Goal: Task Accomplishment & Management: Use online tool/utility

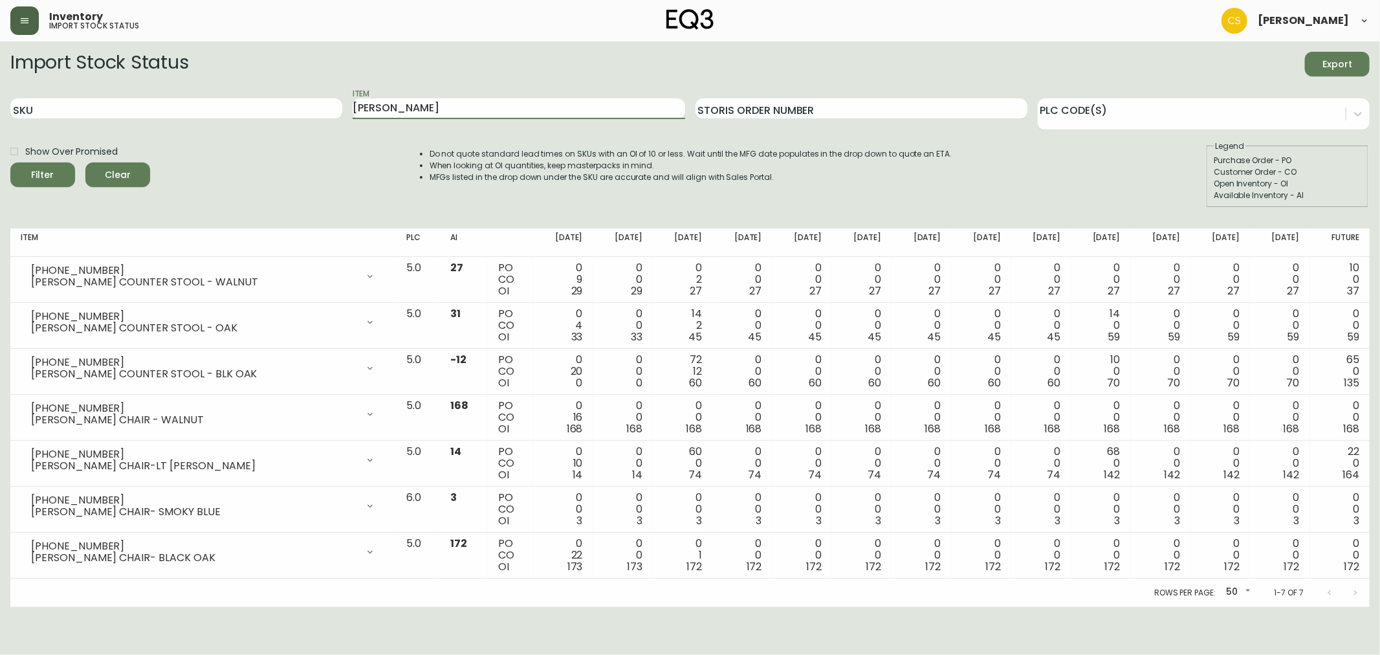
click at [28, 12] on button "button" at bounding box center [24, 20] width 28 height 28
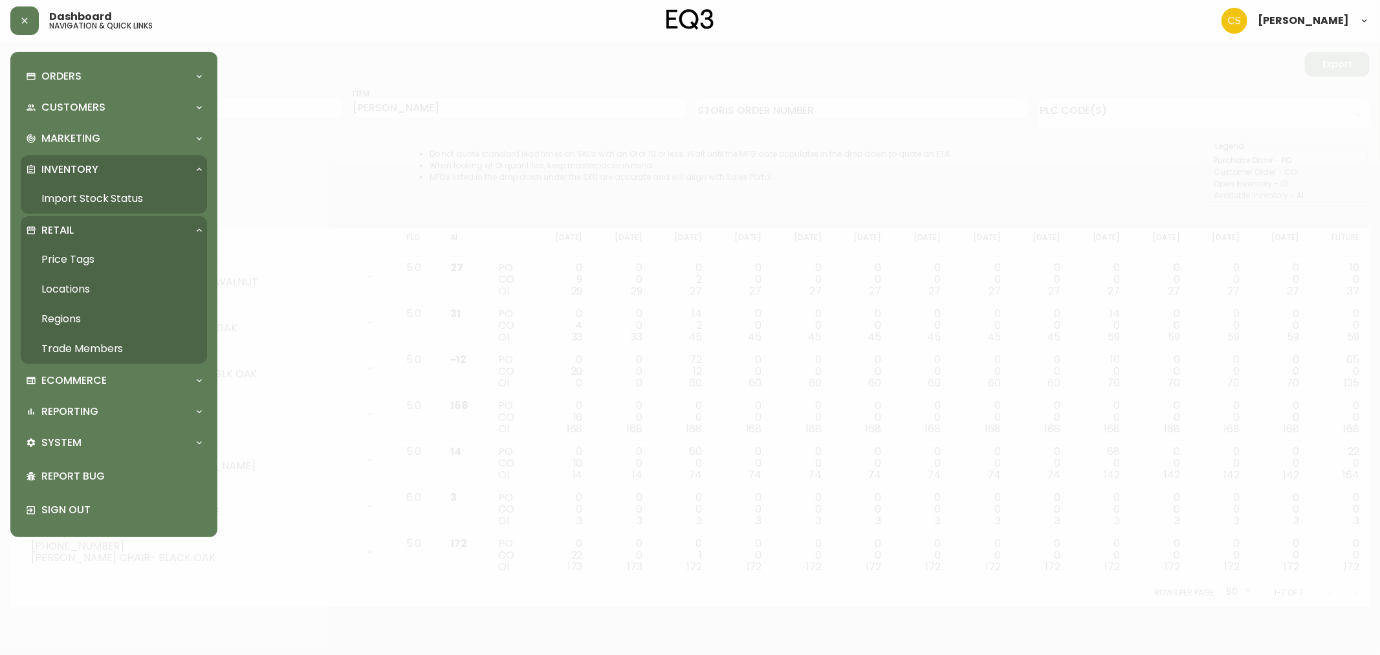
click at [68, 263] on link "Price Tags" at bounding box center [114, 260] width 186 height 30
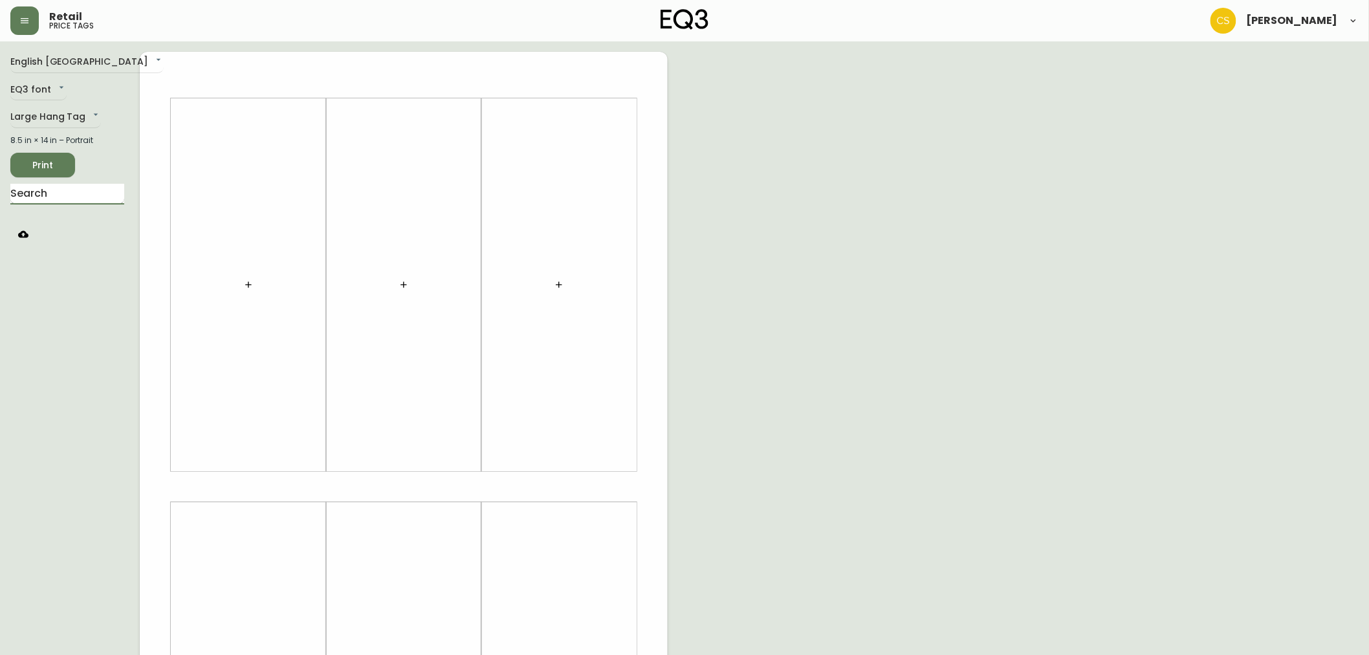
click at [78, 196] on input "text" at bounding box center [67, 194] width 114 height 21
click at [109, 195] on input "text" at bounding box center [67, 194] width 114 height 21
click at [256, 288] on button "button" at bounding box center [249, 285] width 26 height 26
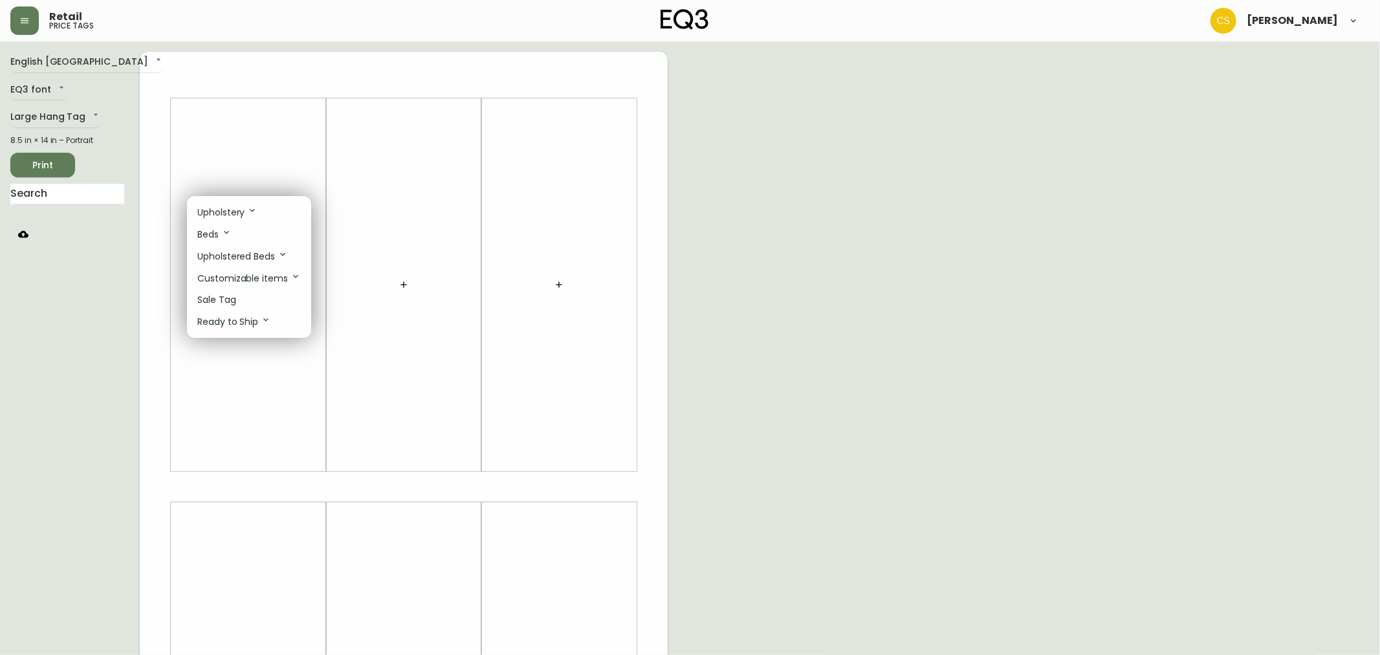
click at [216, 302] on p "Sale Tag" at bounding box center [216, 300] width 39 height 14
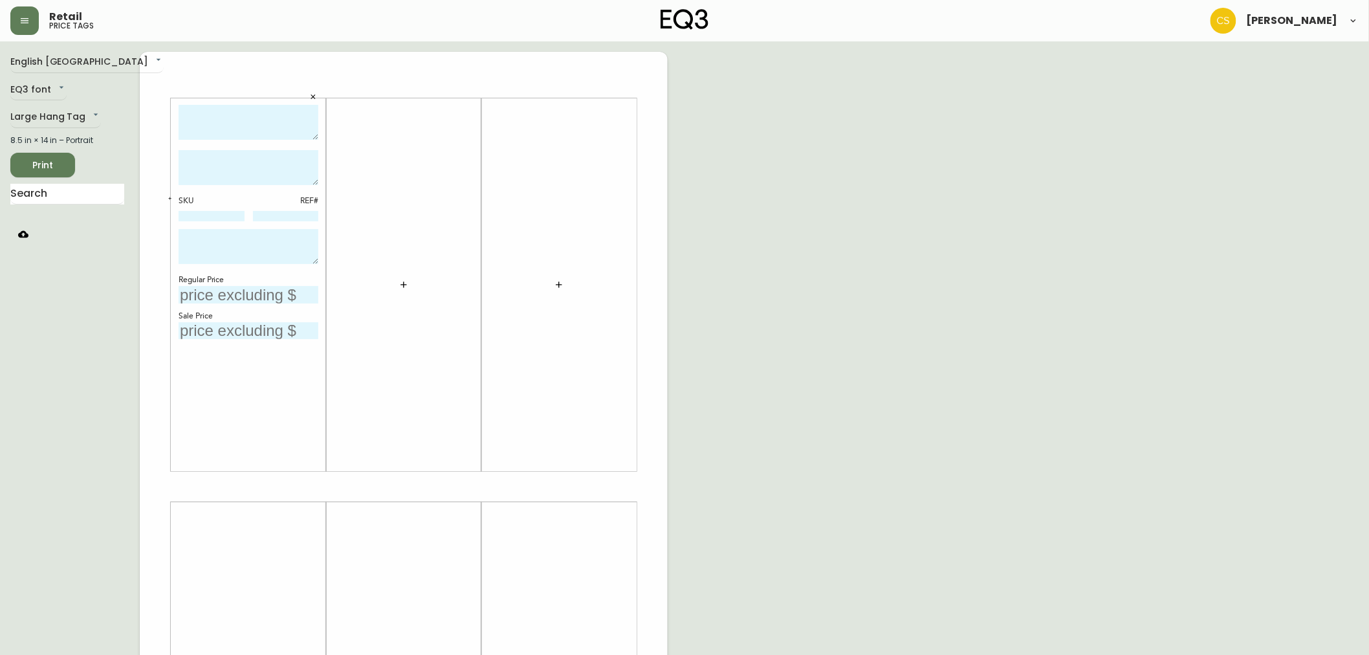
click at [241, 108] on textarea at bounding box center [249, 123] width 140 height 36
type textarea "e"
type textarea "ESSENTIAL COFFEE TABLE"
click at [410, 282] on button "button" at bounding box center [404, 285] width 26 height 26
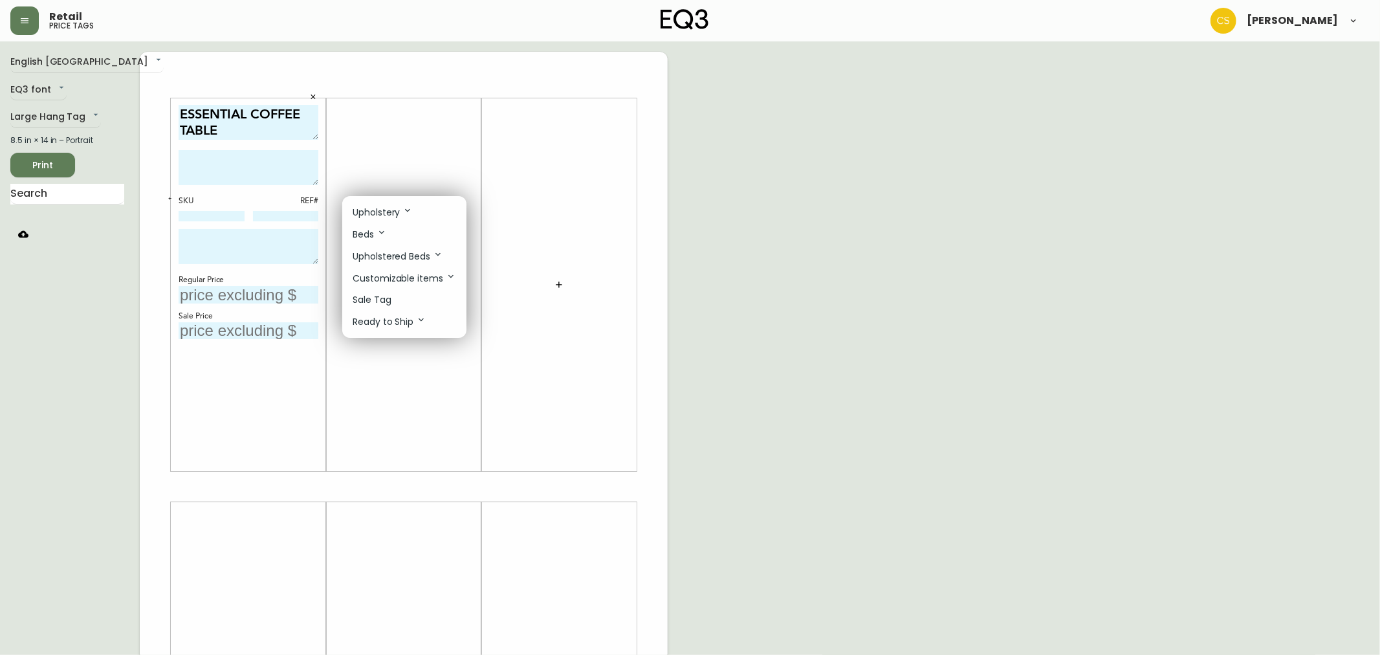
click at [385, 295] on p "Sale Tag" at bounding box center [372, 300] width 39 height 14
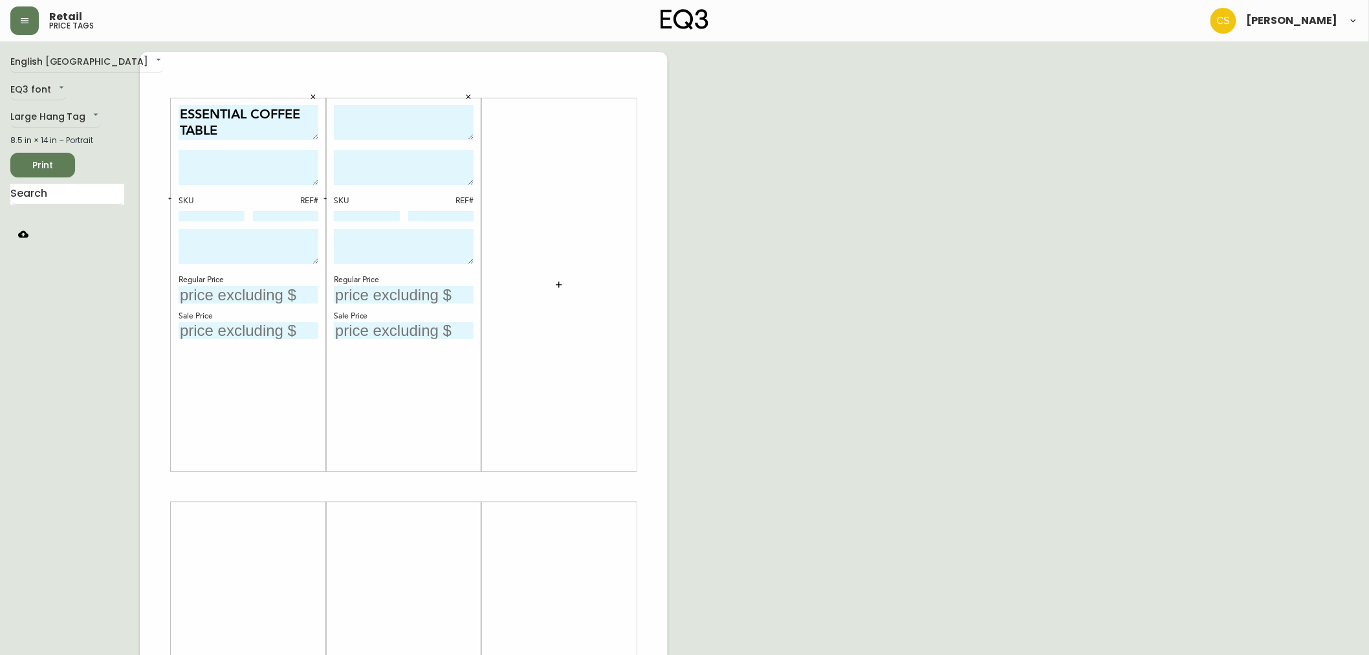
click at [371, 127] on textarea at bounding box center [404, 123] width 140 height 36
drag, startPoint x: 465, startPoint y: 113, endPoint x: 319, endPoint y: 107, distance: 145.7
click at [319, 107] on div "ESSENTIAL COFFEE TABLE SKU REF# Regular Price Sale Price ALFI DINETTE TABLE SKU…" at bounding box center [404, 487] width 528 height 870
type textarea "[PERSON_NAME] SWIVEL DINING CHAIR"
click at [555, 277] on button "button" at bounding box center [559, 285] width 26 height 26
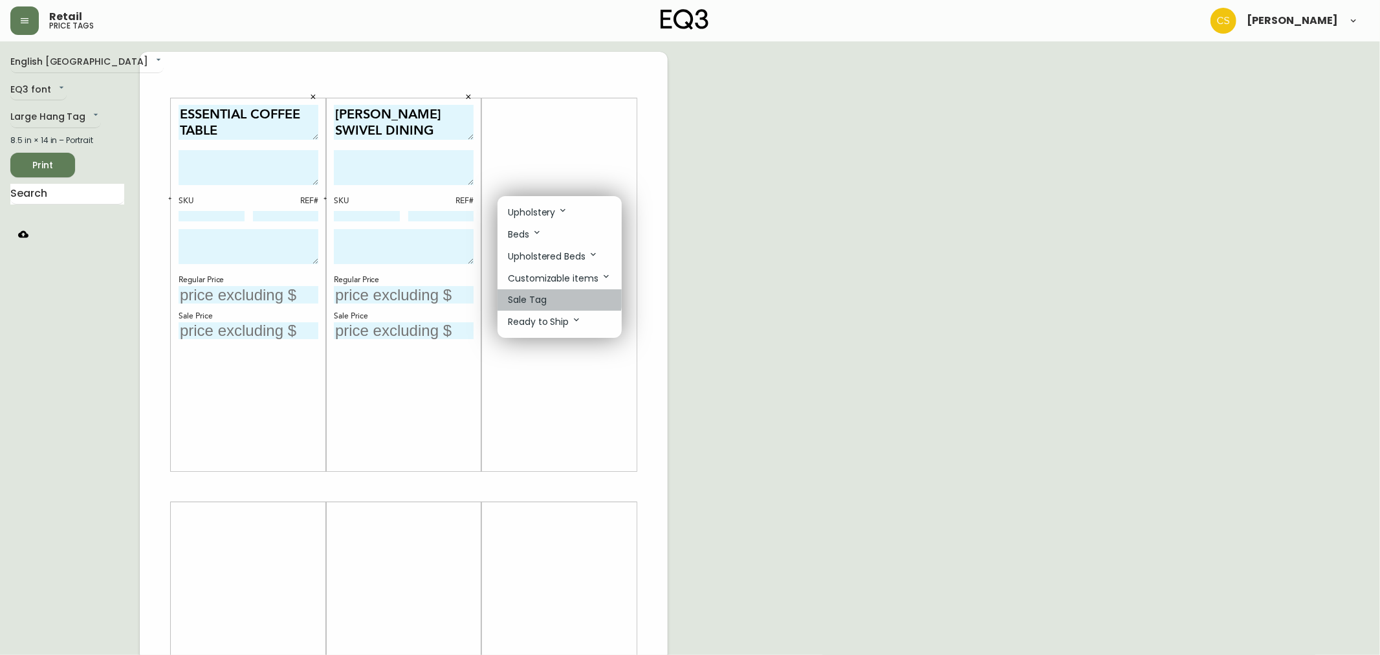
click at [547, 295] on li "Sale Tag" at bounding box center [560, 299] width 124 height 21
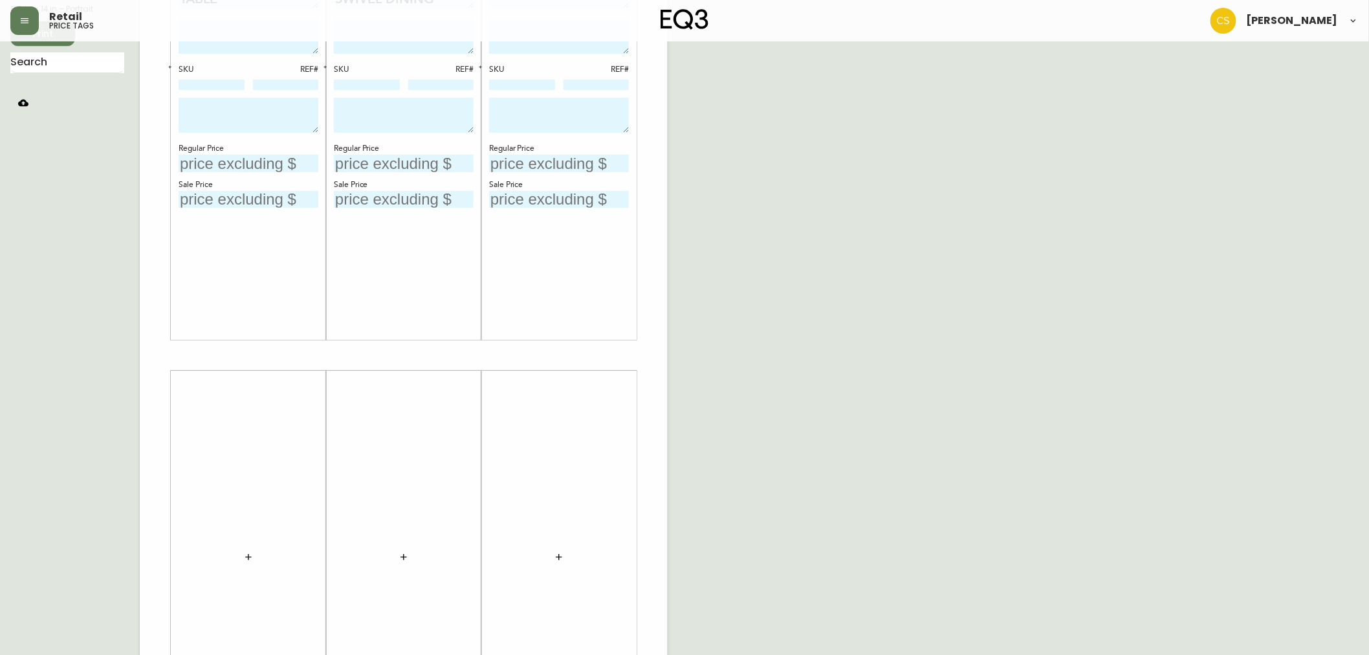
scroll to position [144, 0]
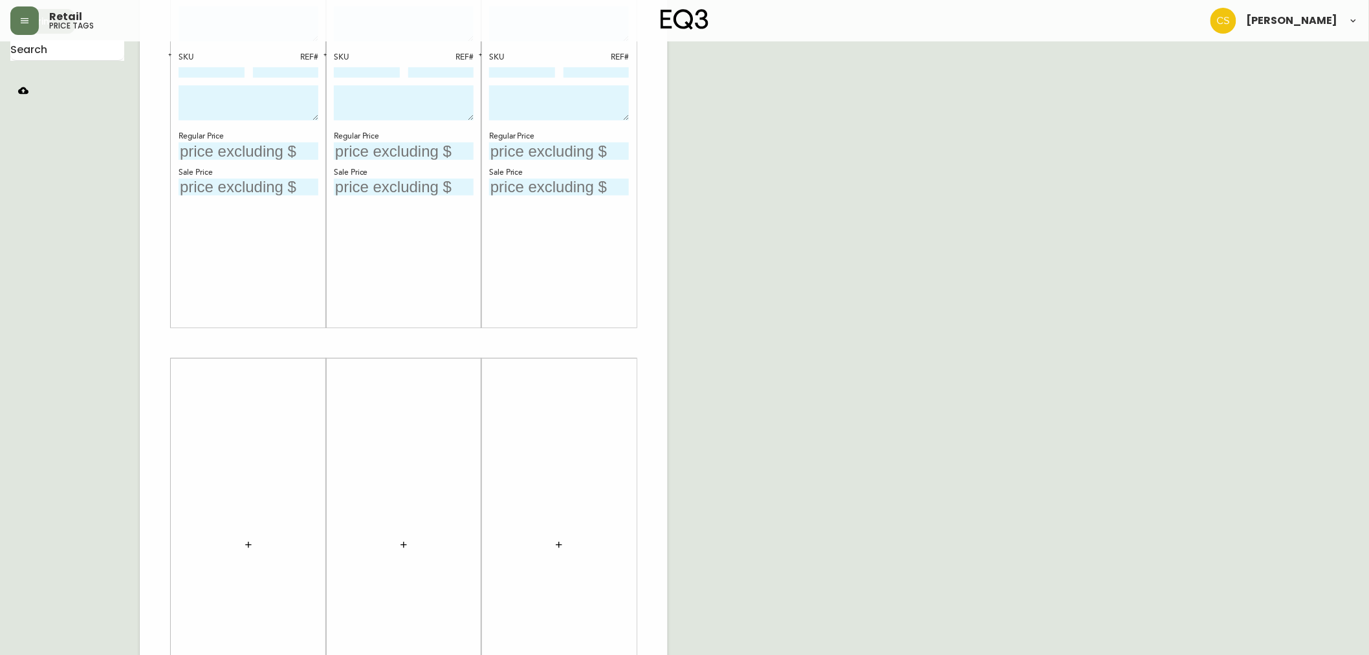
click at [252, 542] on icon "button" at bounding box center [248, 545] width 10 height 10
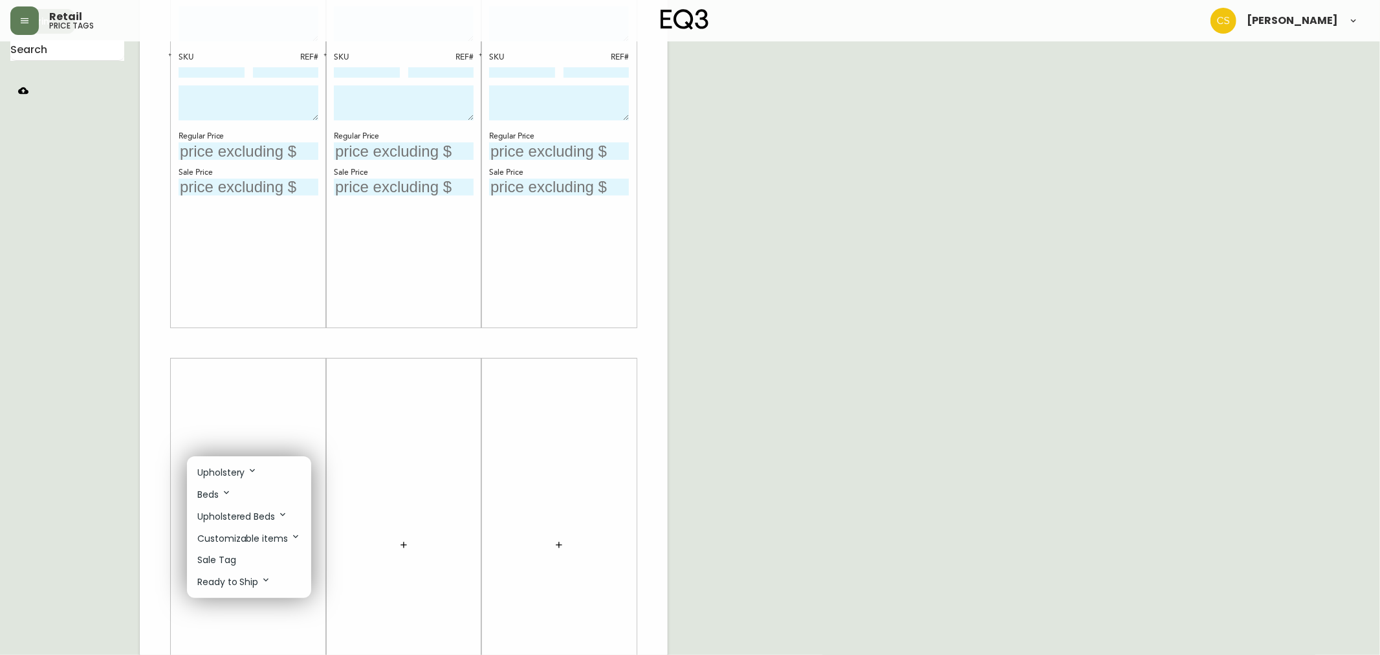
click at [236, 553] on li "Sale Tag" at bounding box center [249, 559] width 124 height 21
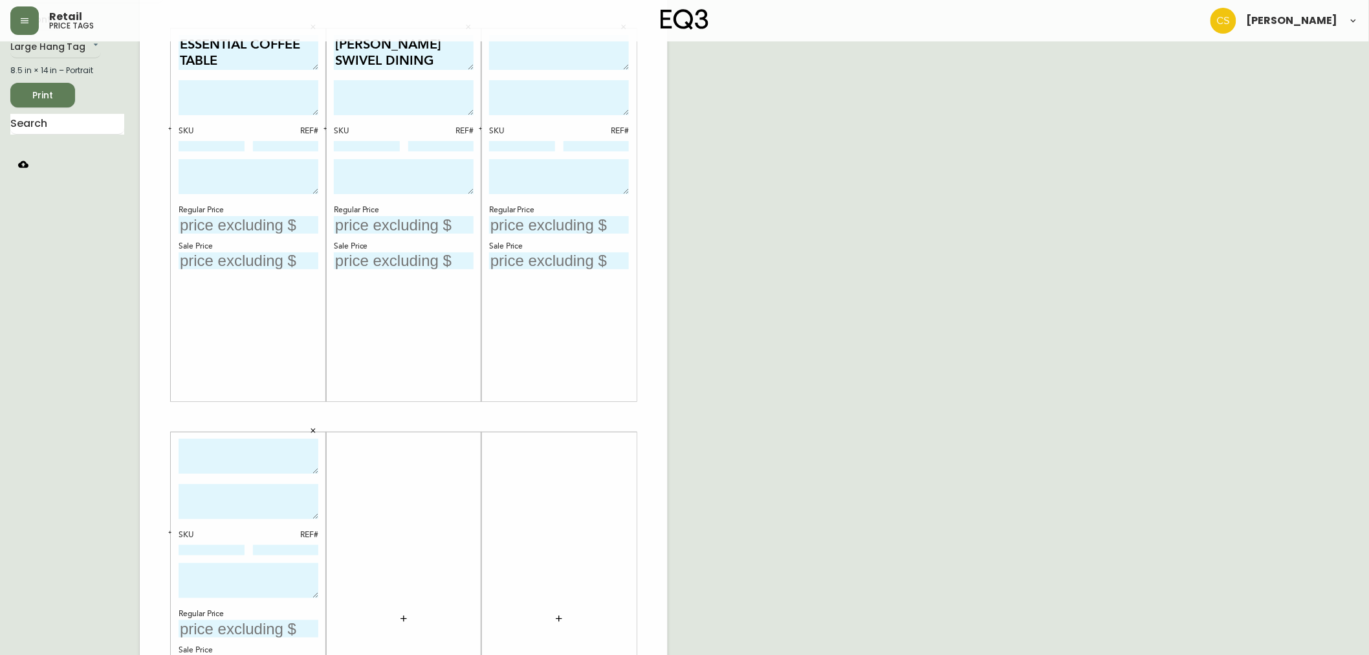
scroll to position [0, 0]
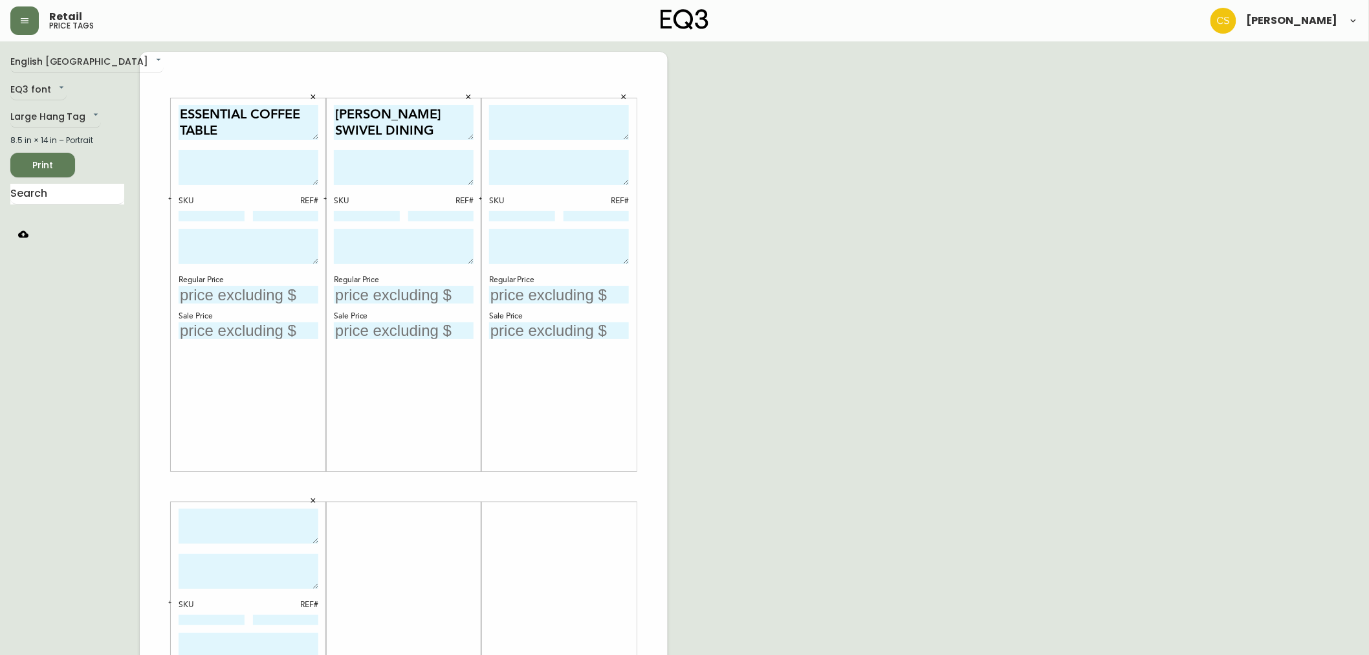
drag, startPoint x: 434, startPoint y: 131, endPoint x: 319, endPoint y: 100, distance: 119.3
click at [319, 100] on div "ESSENTIAL COFFEE TABLE SKU REF# Regular Price Sale Price [PERSON_NAME] SWIVEL D…" at bounding box center [404, 487] width 528 height 870
click at [577, 107] on textarea at bounding box center [559, 123] width 140 height 36
paste textarea "[PERSON_NAME] SWIVEL DINING CHAIR"
type textarea "[PERSON_NAME] SWIVEL DINING CHAIR"
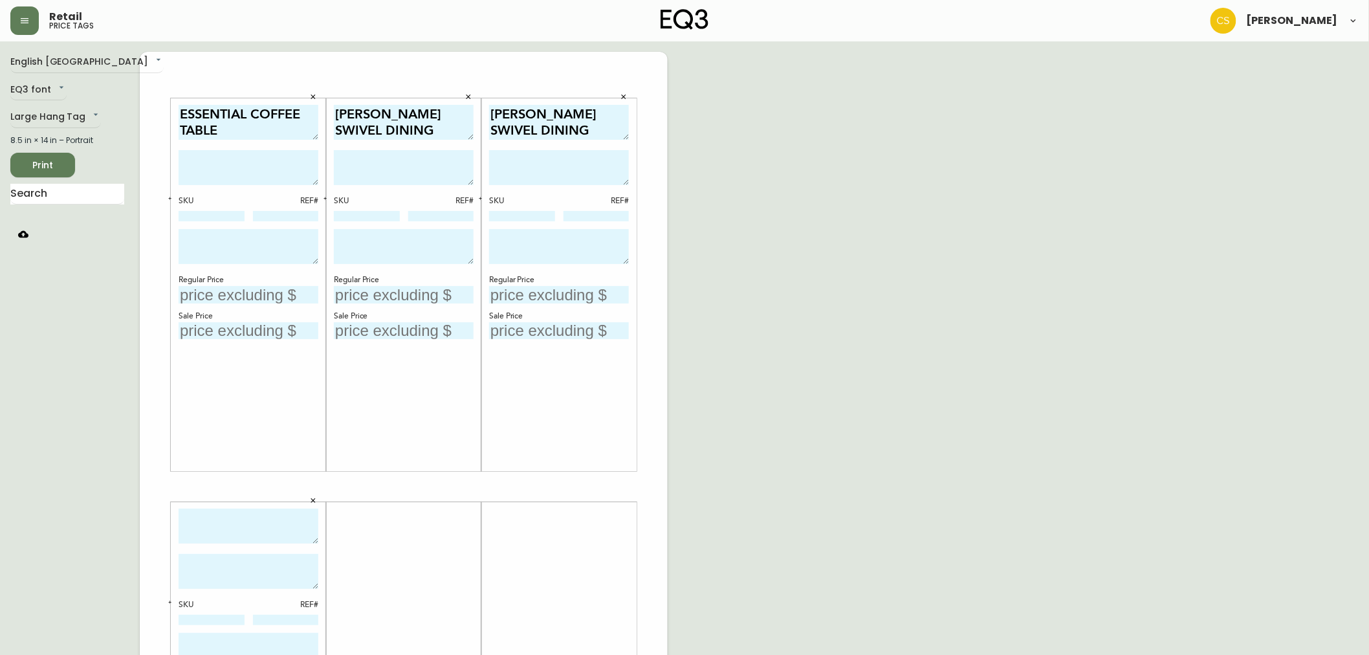
click at [256, 511] on textarea at bounding box center [249, 527] width 140 height 36
paste textarea "[PERSON_NAME] SWIVEL DINING CHAIR"
type textarea "[PERSON_NAME] SWIVEL DINING CHAIR"
click at [380, 168] on textarea at bounding box center [404, 167] width 140 height 35
paste textarea "The [PERSON_NAME] upholstered dining chair is a practical and comfortable optio…"
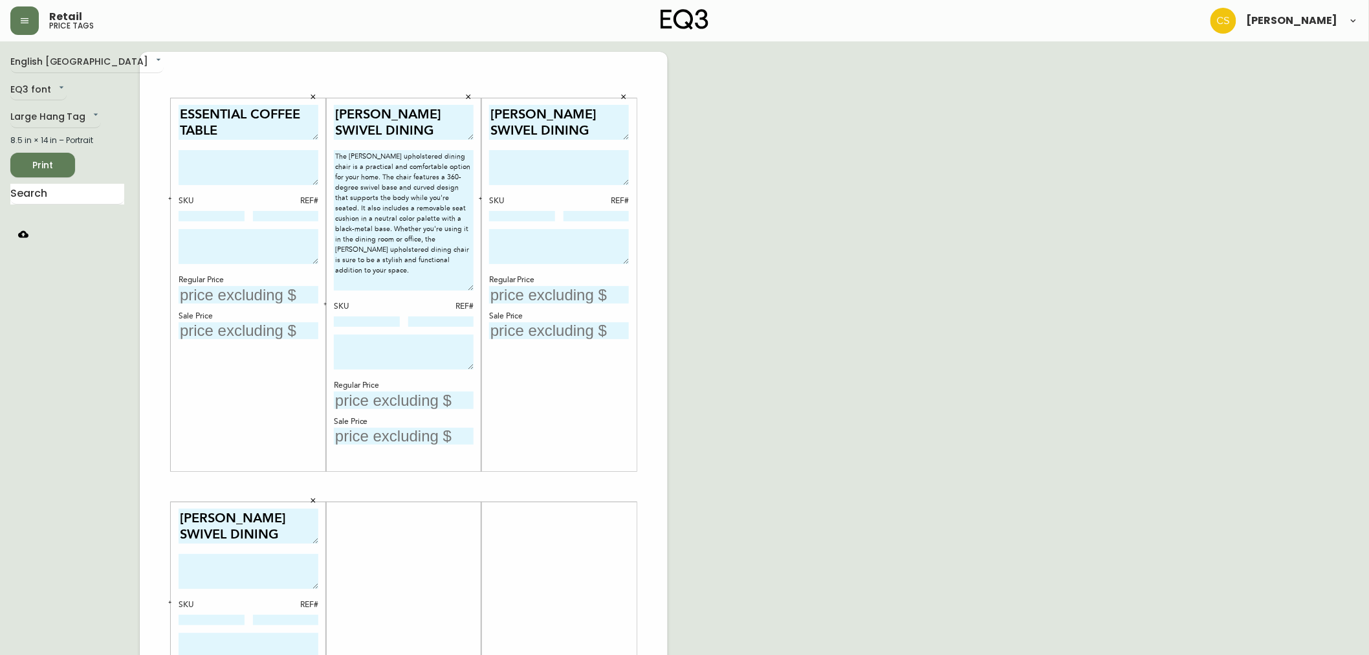
drag, startPoint x: 468, startPoint y: 182, endPoint x: 469, endPoint y: 288, distance: 105.5
click at [469, 288] on textarea "The [PERSON_NAME] upholstered dining chair is a practical and comfortable optio…" at bounding box center [404, 220] width 140 height 140
click at [451, 261] on textarea "The [PERSON_NAME] upholstered dining chair is a practical and comfortable optio…" at bounding box center [404, 220] width 140 height 140
paste textarea "21.5″w × 23.8″d × 31.3″h"
drag, startPoint x: 443, startPoint y: 260, endPoint x: 357, endPoint y: 227, distance: 91.6
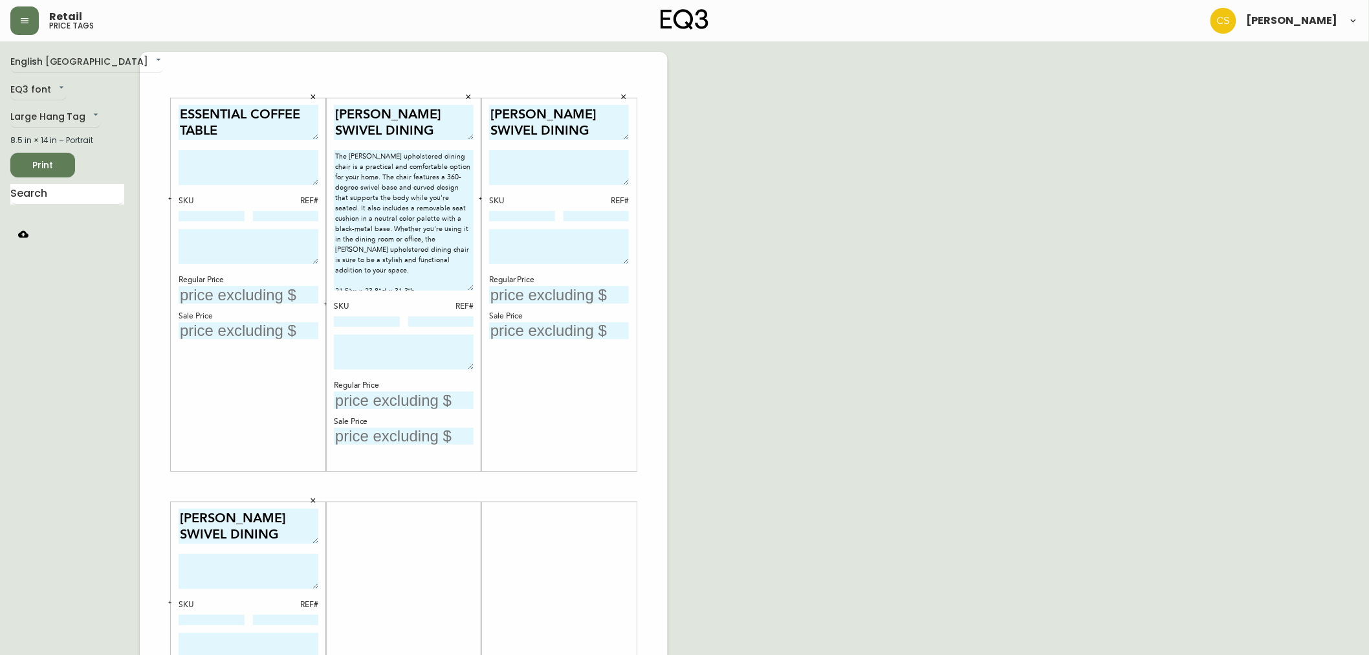
click at [357, 227] on textarea "The [PERSON_NAME] upholstered dining chair is a practical and comfortable optio…" at bounding box center [404, 220] width 140 height 140
click at [435, 246] on textarea "The [PERSON_NAME] upholstered dining chair is a practical and comfortable optio…" at bounding box center [404, 220] width 140 height 140
paste textarea "Seat Height: 18.5""
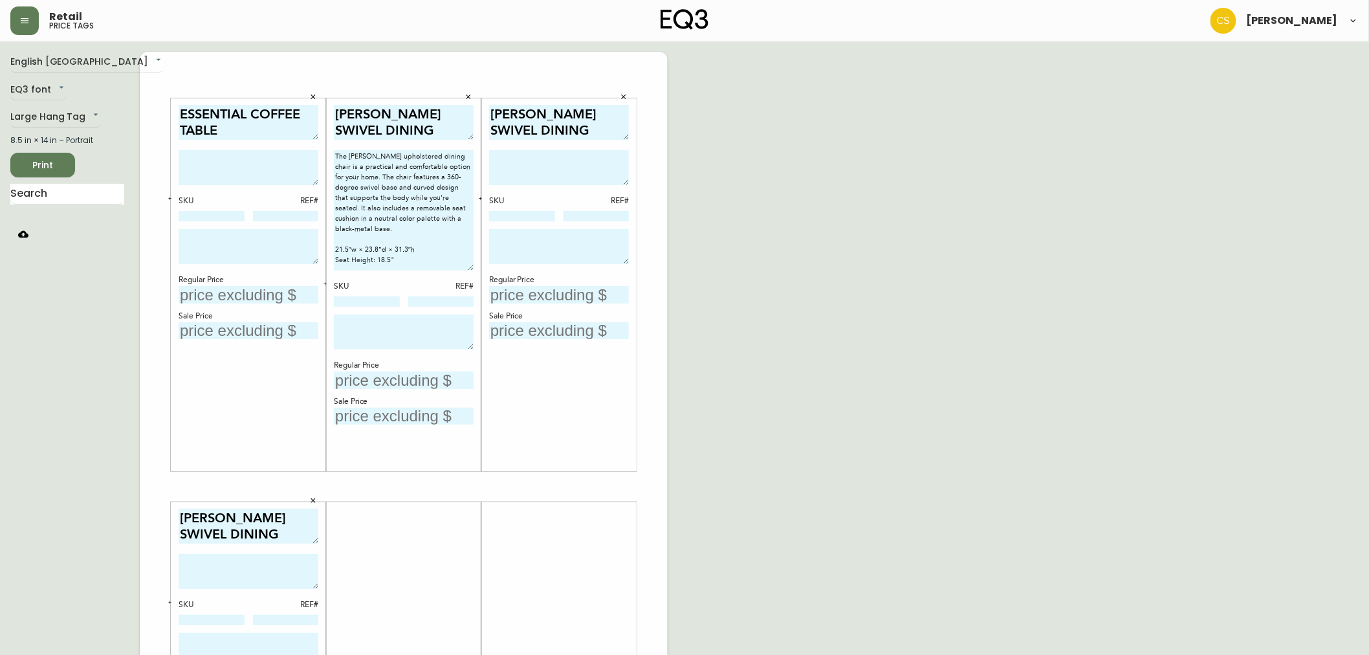
drag, startPoint x: 467, startPoint y: 283, endPoint x: 464, endPoint y: 263, distance: 20.2
click at [464, 263] on textarea "The [PERSON_NAME] upholstered dining chair is a practical and comfortable optio…" at bounding box center [404, 210] width 140 height 120
type textarea "The [PERSON_NAME] upholstered dining chair is a practical and comfortable optio…"
click at [328, 286] on button "button" at bounding box center [326, 284] width 12 height 12
drag, startPoint x: 405, startPoint y: 263, endPoint x: 317, endPoint y: 143, distance: 149.1
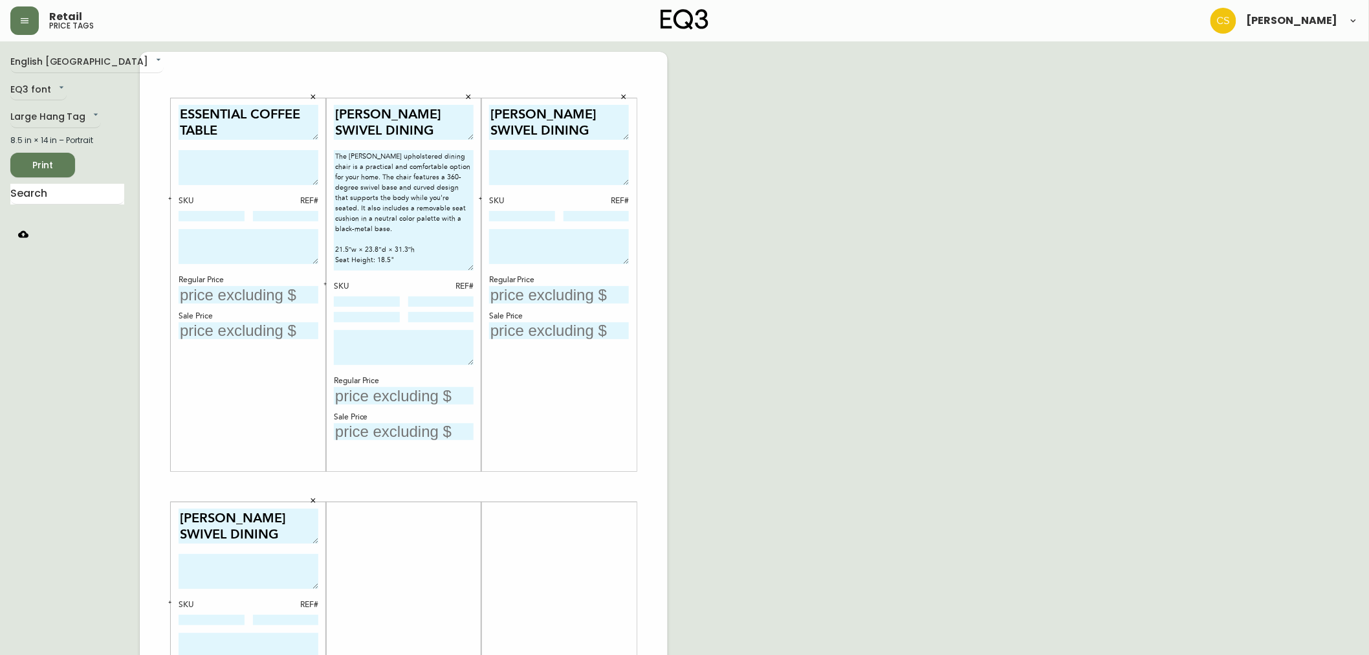
click at [317, 143] on div "ESSENTIAL COFFEE TABLE SKU REF# Regular Price Sale Price [PERSON_NAME] SWIVEL D…" at bounding box center [404, 487] width 528 height 870
click at [575, 176] on textarea at bounding box center [559, 167] width 140 height 35
paste textarea "The [PERSON_NAME] upholstered dining chair is a practical and comfortable optio…"
type textarea "The [PERSON_NAME] upholstered dining chair is a practical and comfortable optio…"
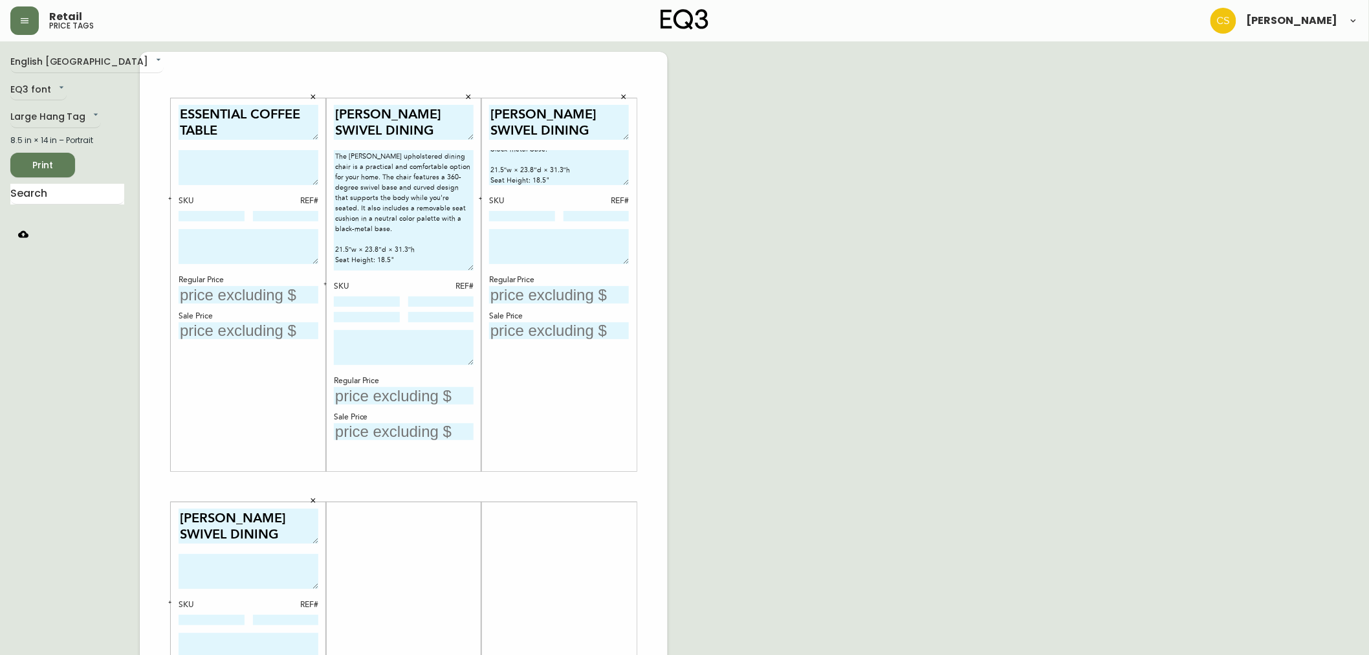
click at [262, 569] on textarea at bounding box center [249, 571] width 140 height 35
paste textarea "The [PERSON_NAME] upholstered dining chair is a practical and comfortable optio…"
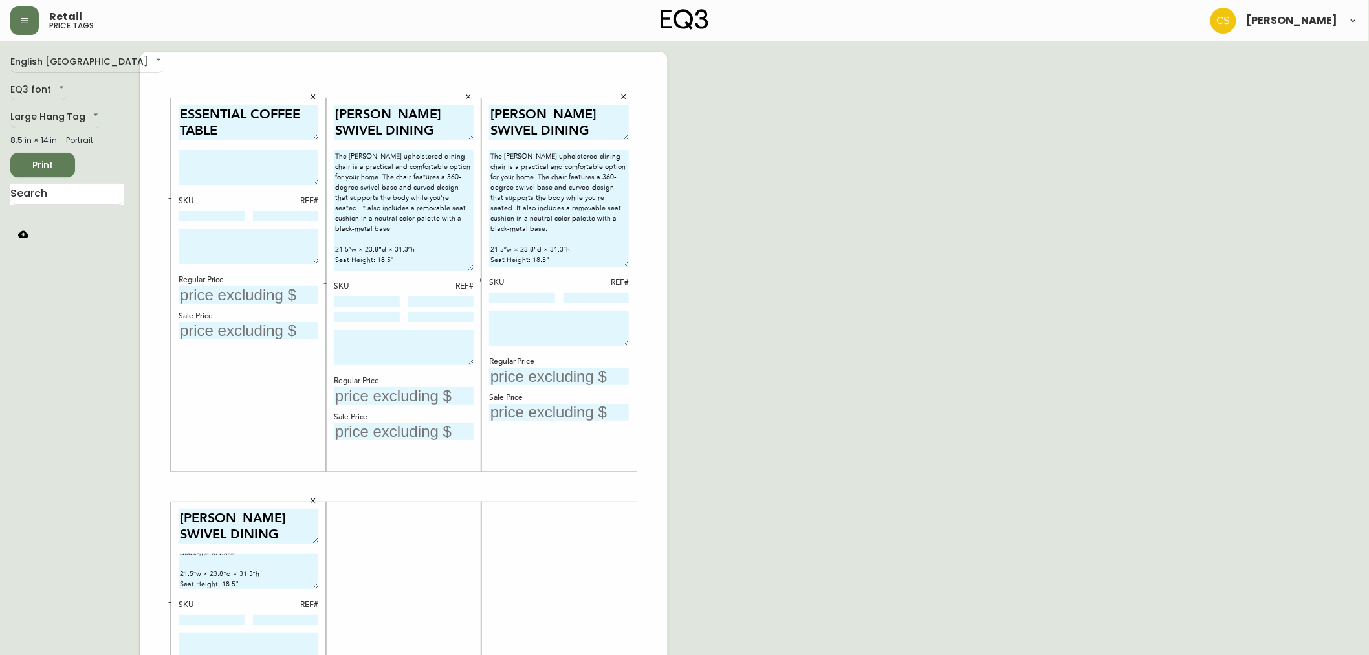
drag, startPoint x: 624, startPoint y: 182, endPoint x: 626, endPoint y: 263, distance: 80.9
click at [626, 263] on textarea "The [PERSON_NAME] upholstered dining chair is a practical and comfortable optio…" at bounding box center [559, 208] width 140 height 116
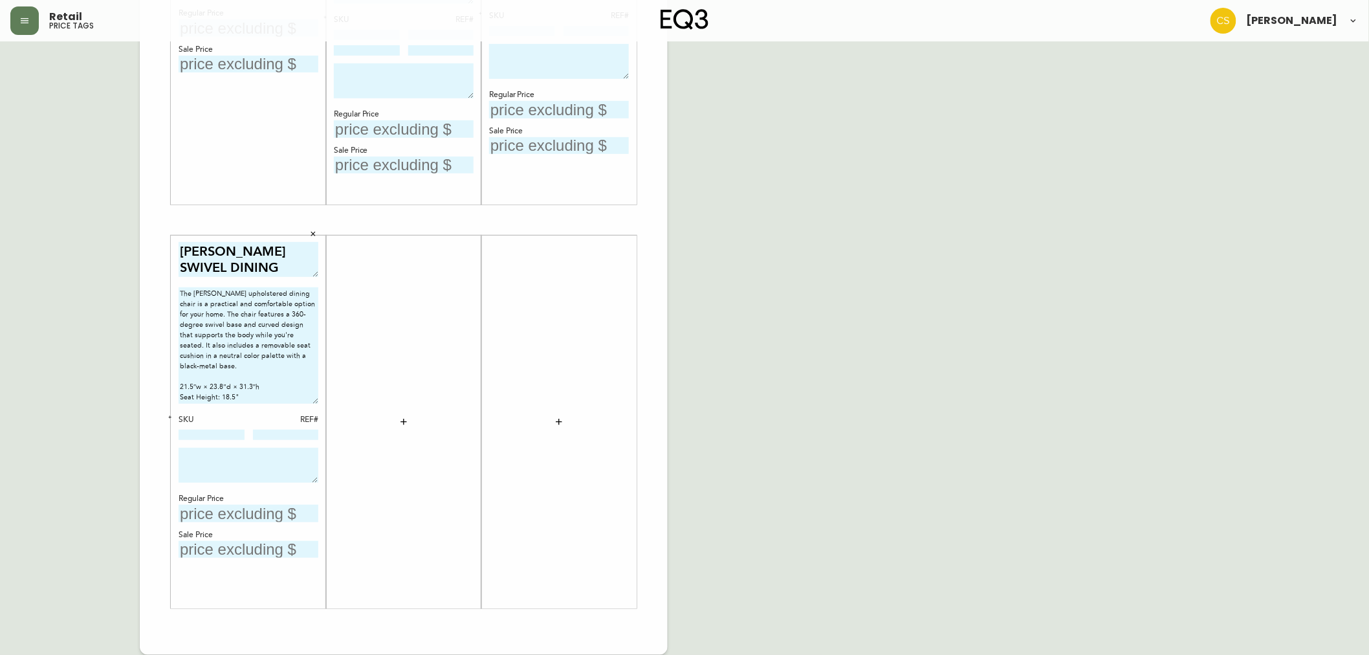
drag, startPoint x: 315, startPoint y: 320, endPoint x: 331, endPoint y: 402, distance: 83.8
click at [331, 402] on div "ESSENTIAL COFFEE TABLE SKU REF# Regular Price Sale Price [PERSON_NAME] SWIVEL D…" at bounding box center [404, 220] width 528 height 870
type textarea "The [PERSON_NAME] upholstered dining chair is a practical and comfortable optio…"
click at [203, 430] on input at bounding box center [212, 435] width 66 height 10
paste input "3020-411-4-A"
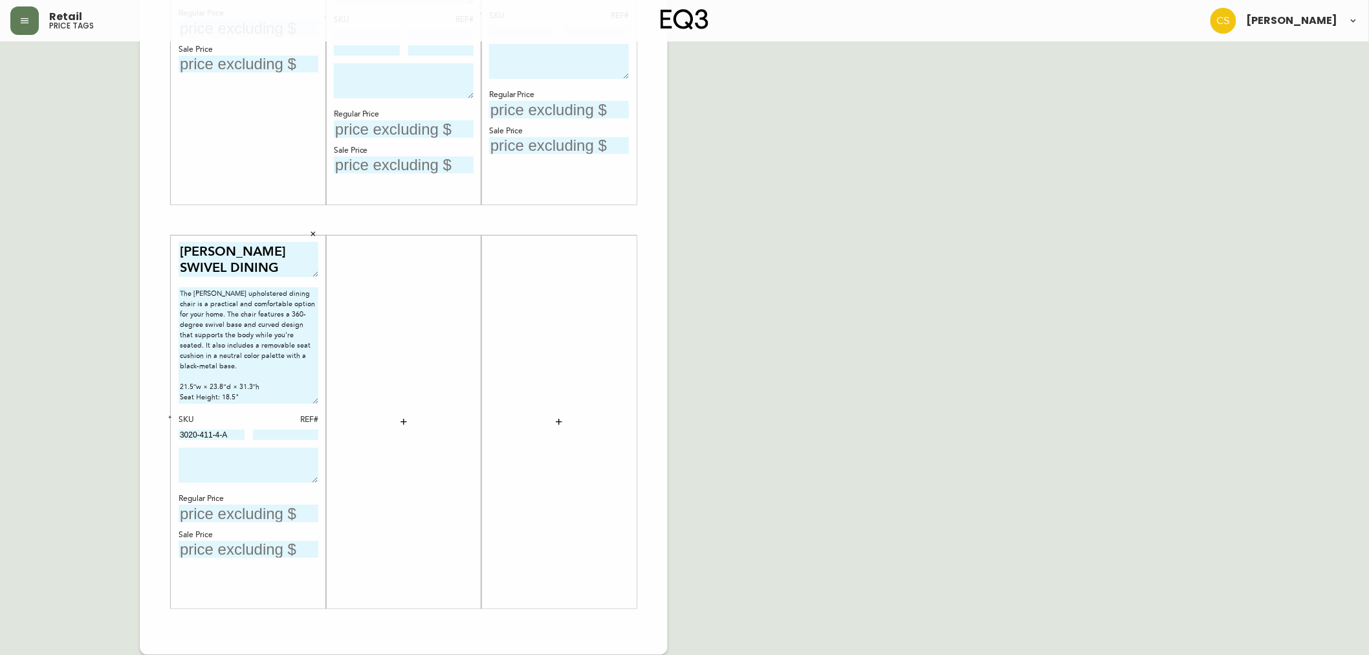
type input "3020-411-4-A"
click at [168, 421] on button "button" at bounding box center [170, 418] width 12 height 12
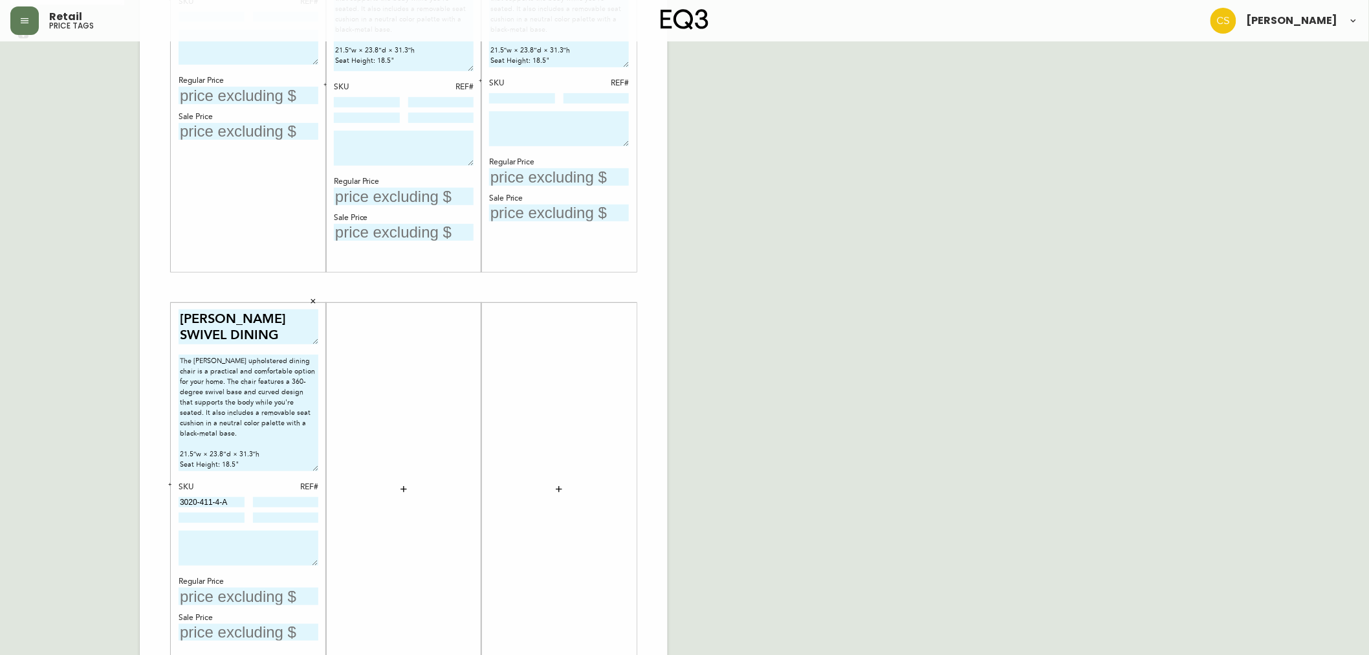
scroll to position [123, 0]
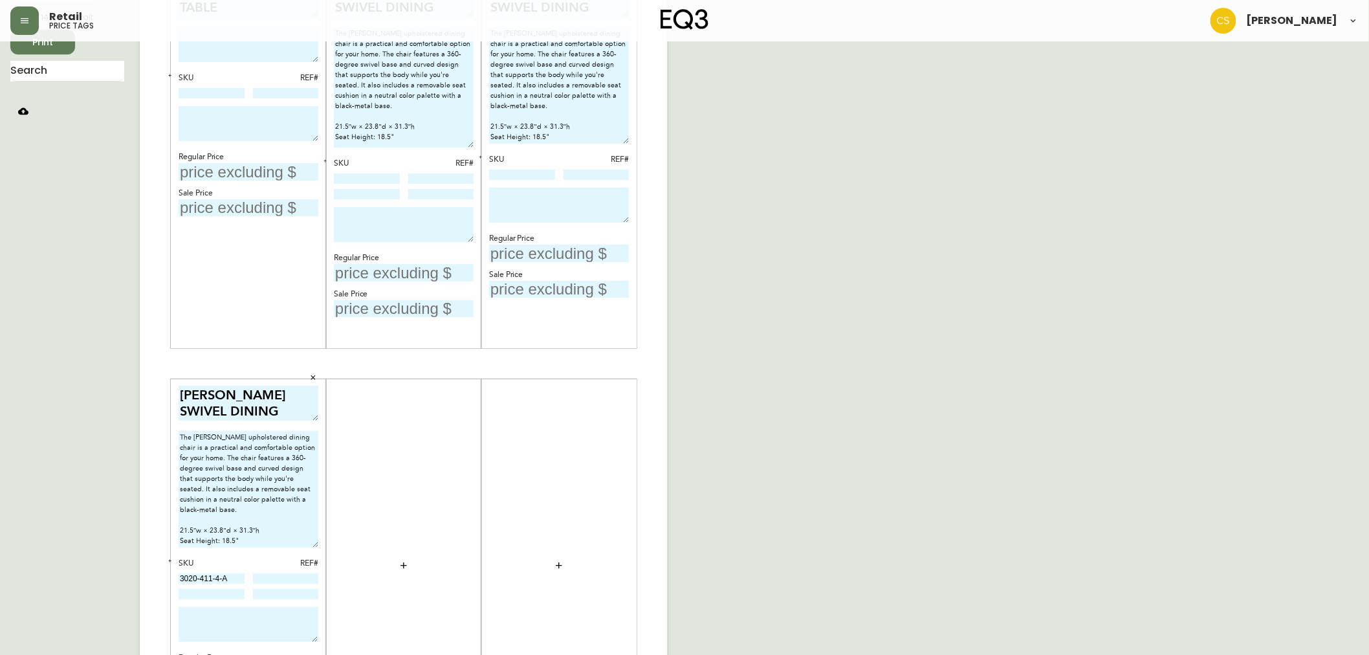
click at [364, 177] on input at bounding box center [367, 178] width 66 height 10
paste input "3020-411-4-A"
type input "3020-411-4-A"
click at [518, 170] on input at bounding box center [522, 175] width 66 height 10
paste input "3020-411-4-A"
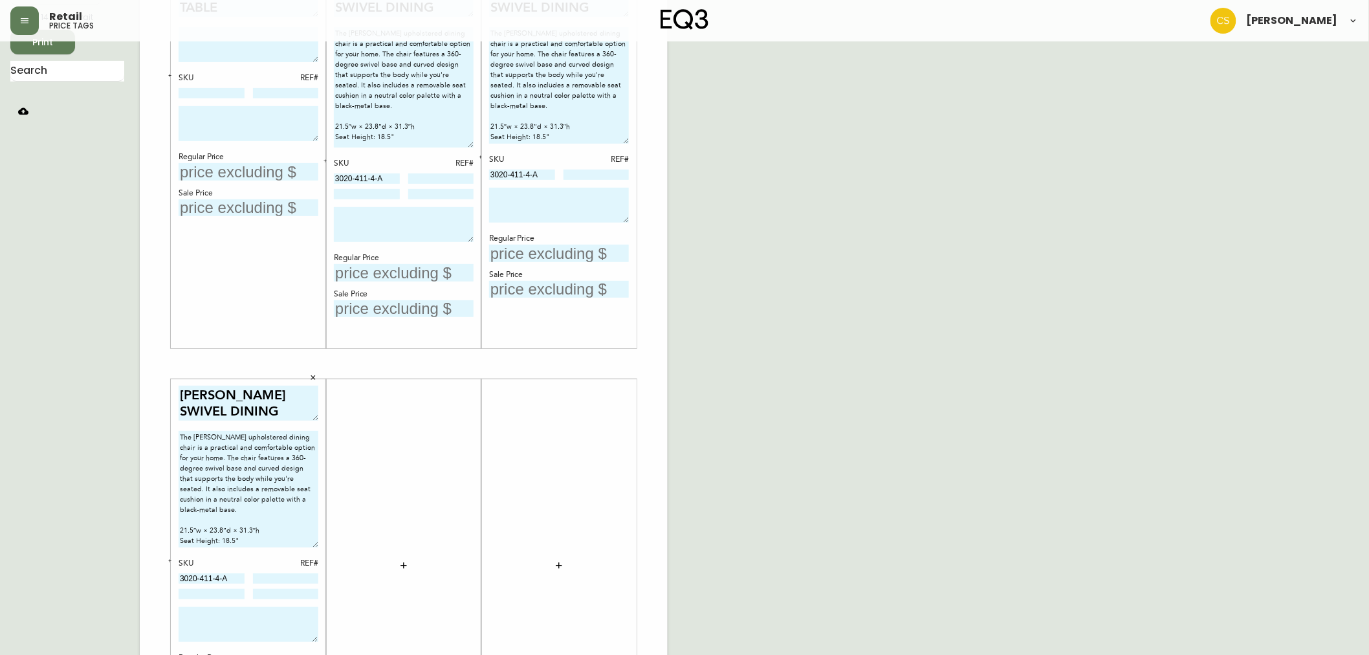
type input "3020-411-4-A"
click at [489, 156] on div "SKU" at bounding box center [522, 160] width 66 height 12
click at [484, 156] on button "button" at bounding box center [481, 157] width 12 height 12
click at [353, 199] on div at bounding box center [367, 195] width 66 height 12
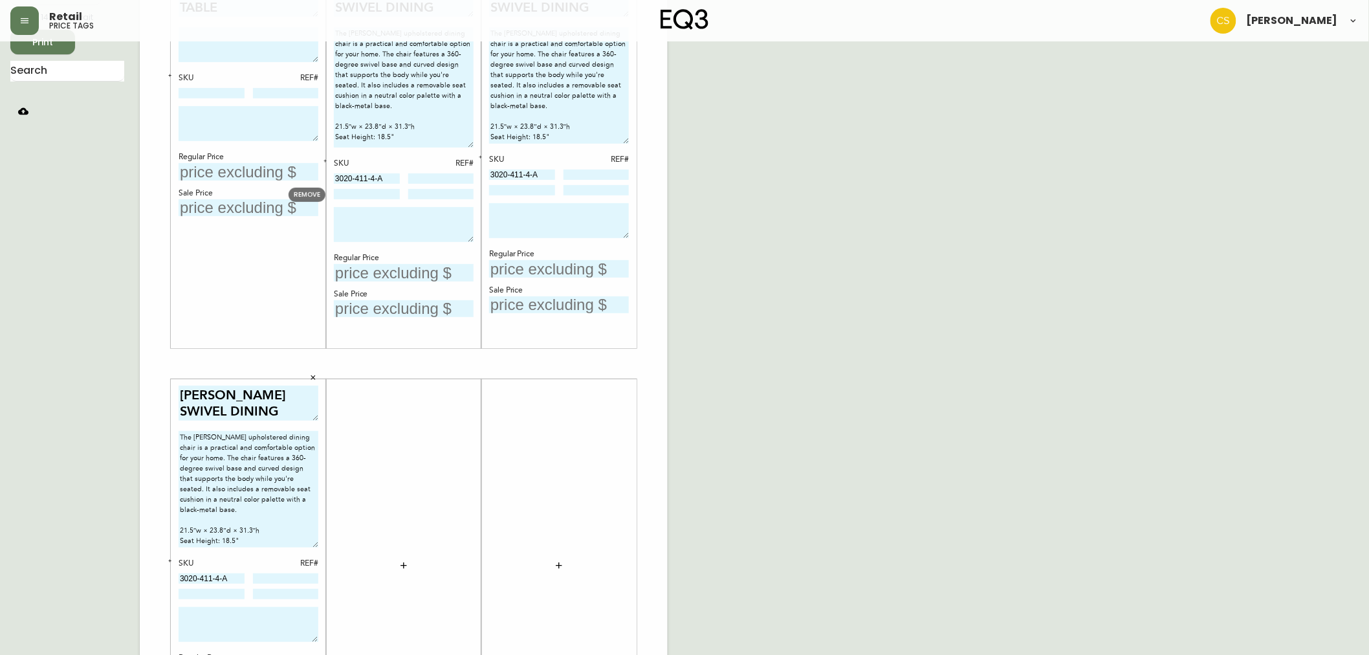
click at [357, 195] on input at bounding box center [367, 194] width 66 height 10
paste input "3020-401-4-B"
type input "3020-401-4-B"
click at [509, 197] on div "[PERSON_NAME] SWIVEL DINING CHAIR The [PERSON_NAME] upholstered dining chair is…" at bounding box center [559, 162] width 140 height 360
click at [518, 192] on input at bounding box center [522, 190] width 66 height 10
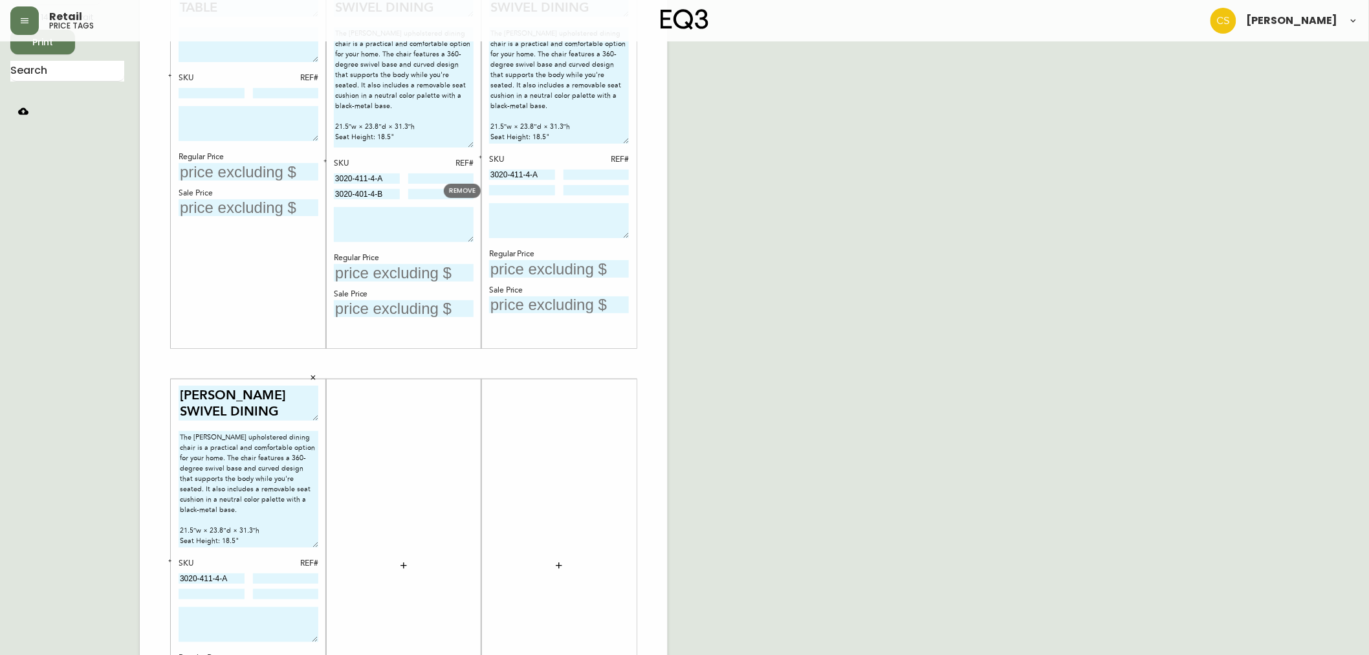
paste input "3020-401-4-B"
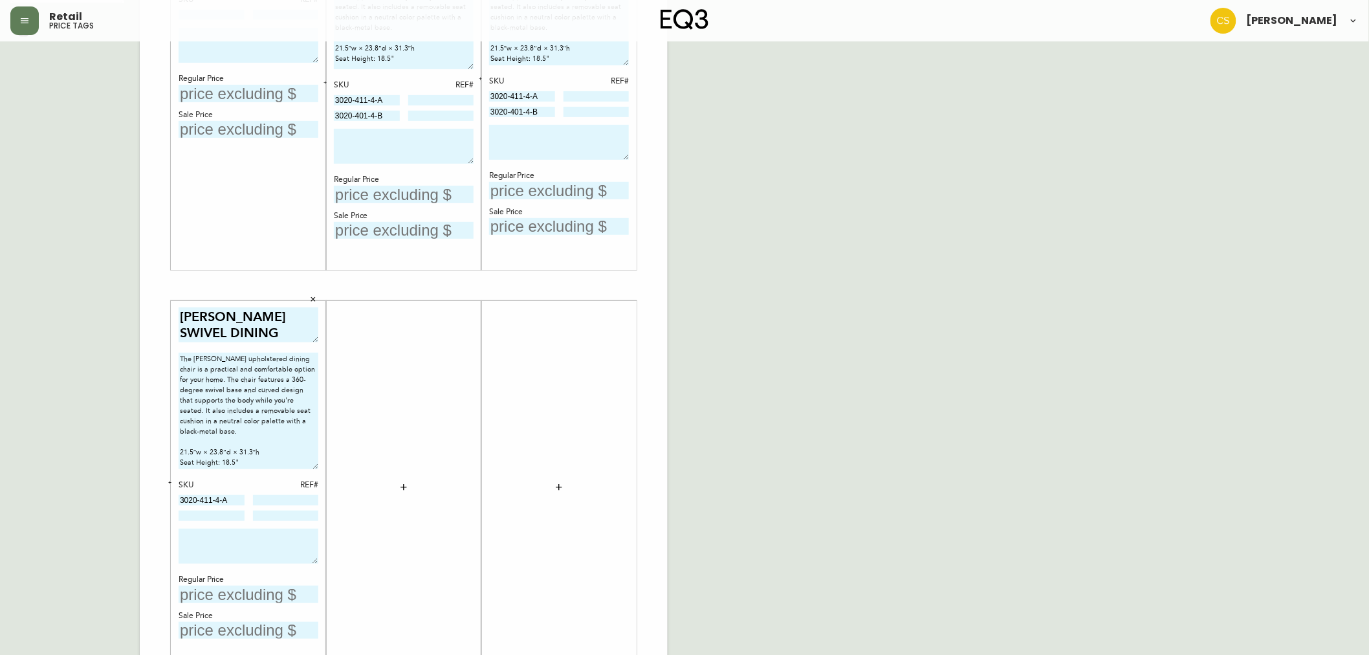
scroll to position [267, 0]
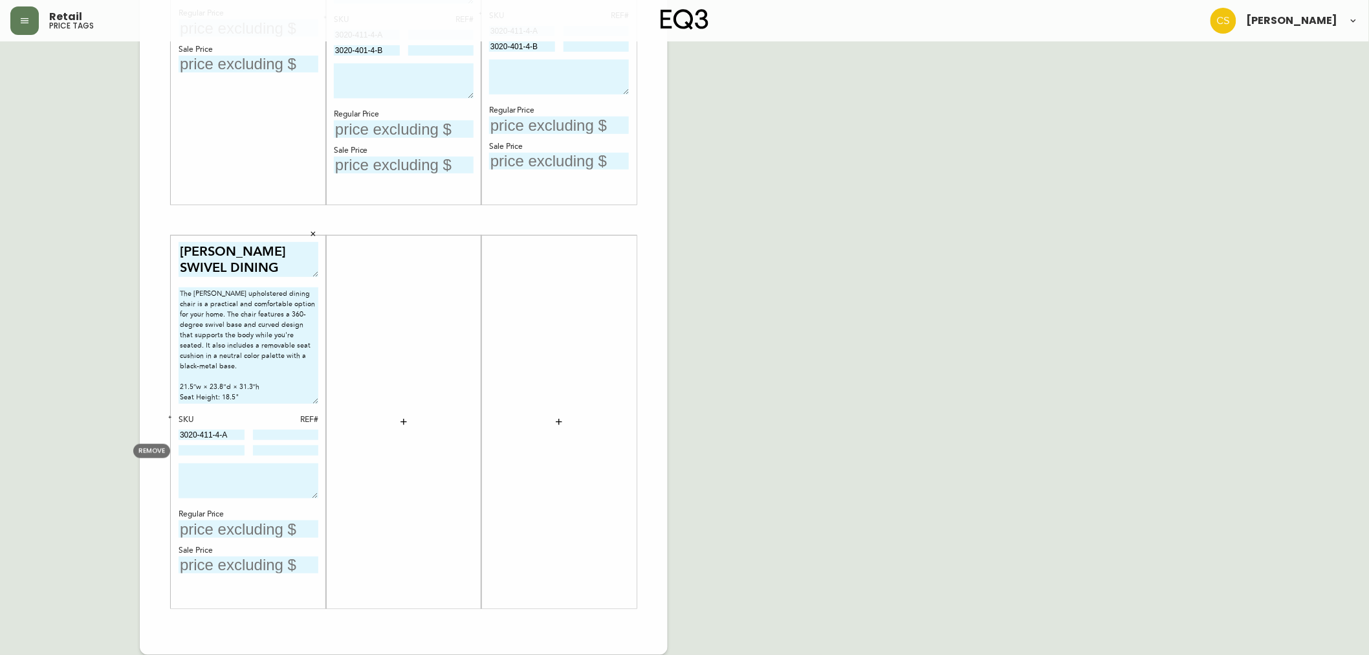
type input "3020-401-4-B"
click at [209, 454] on input at bounding box center [212, 450] width 66 height 10
paste input "3020-401-4-B"
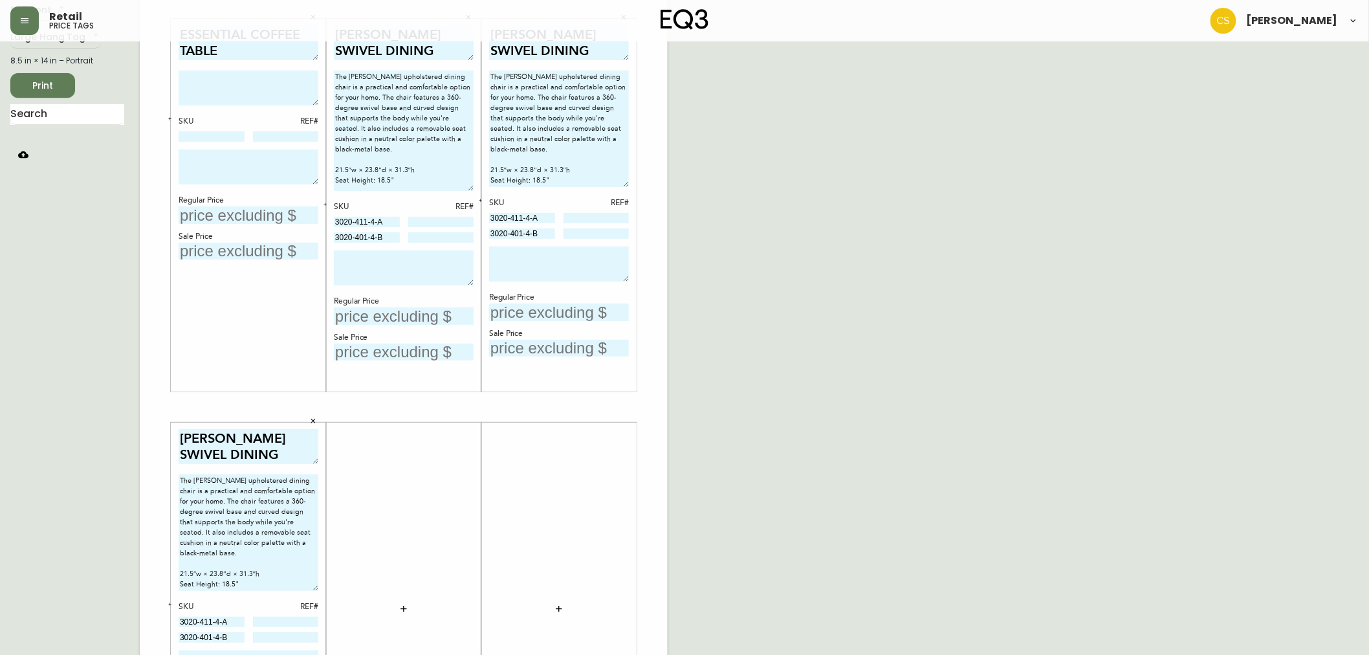
scroll to position [0, 0]
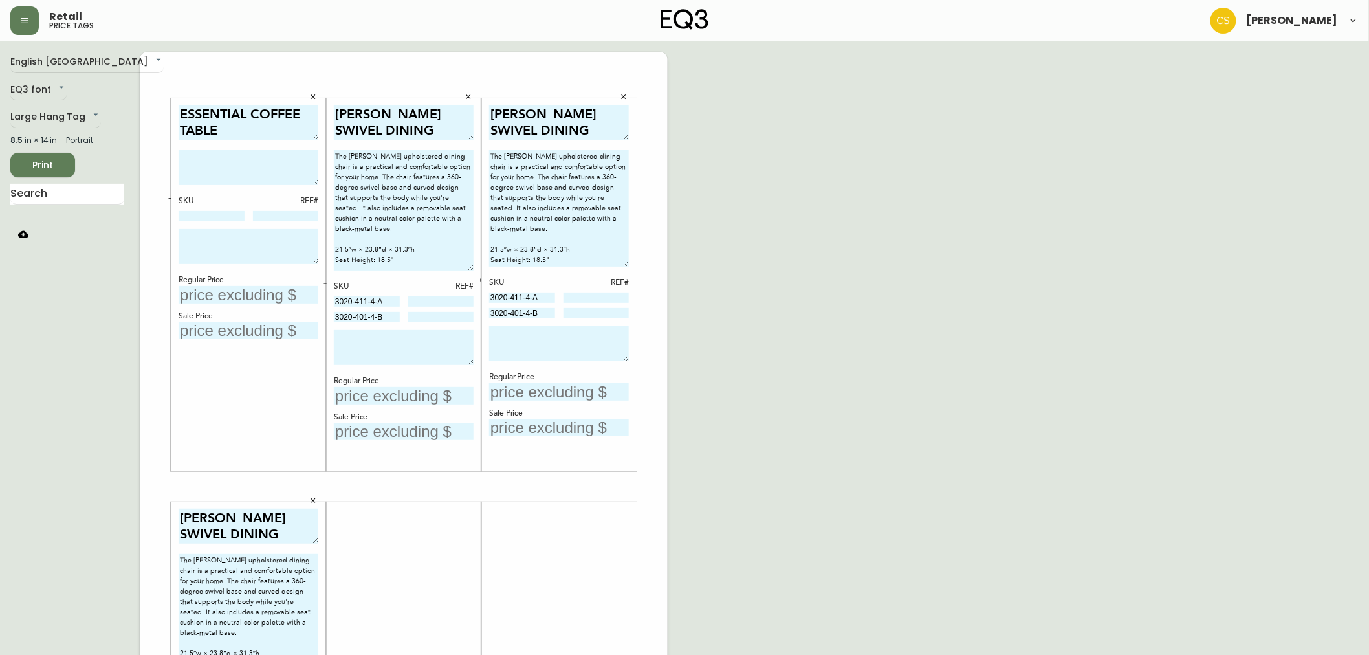
type input "3020-401-4-B"
click at [406, 356] on textarea at bounding box center [404, 347] width 140 height 35
type textarea "L"
drag, startPoint x: 468, startPoint y: 360, endPoint x: 451, endPoint y: 347, distance: 22.1
click at [468, 352] on textarea "FLOOR MODEL CLEARANCE. FINAL SALE." at bounding box center [404, 343] width 140 height 27
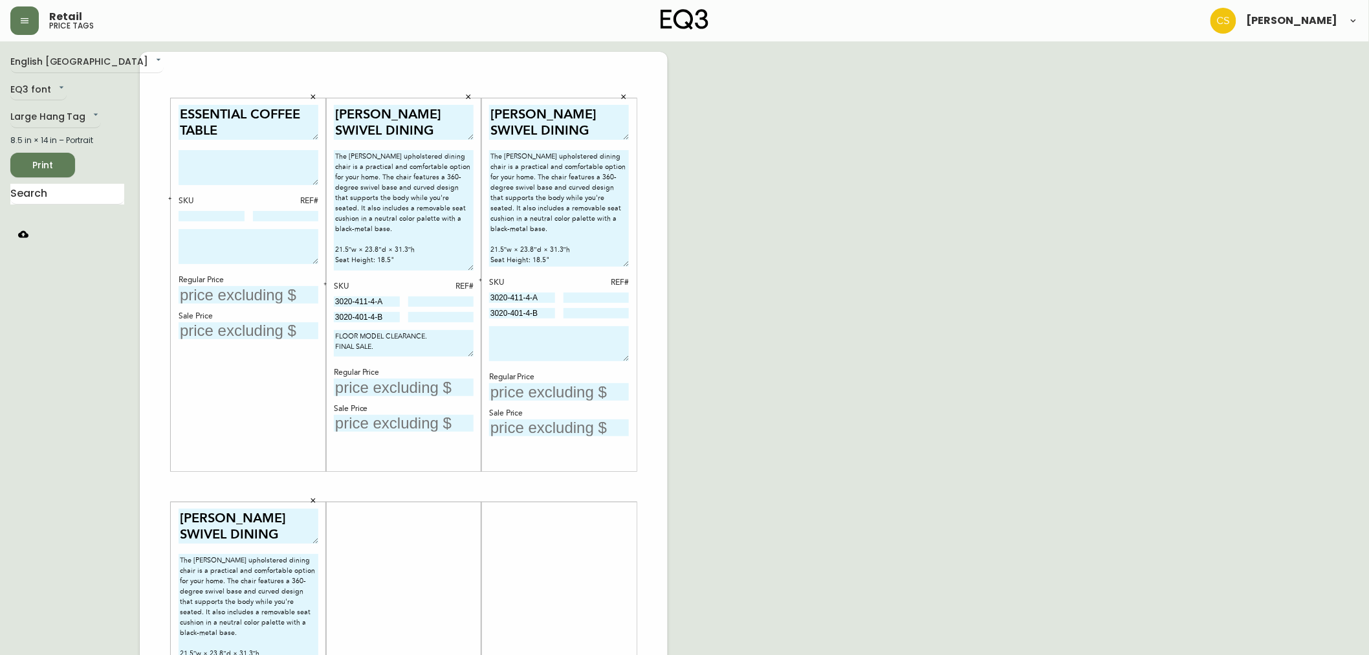
drag, startPoint x: 385, startPoint y: 347, endPoint x: 326, endPoint y: 322, distance: 63.8
click at [326, 322] on div "[PERSON_NAME] SWIVEL DINING CHAIR The [PERSON_NAME] upholstered dining chair is…" at bounding box center [403, 284] width 155 height 373
type textarea "FLOOR MODEL CLEARANCE. FINAL SALE."
click at [545, 338] on textarea at bounding box center [559, 343] width 140 height 35
paste textarea "FLOOR MODEL CLEARANCE. FINAL SALE."
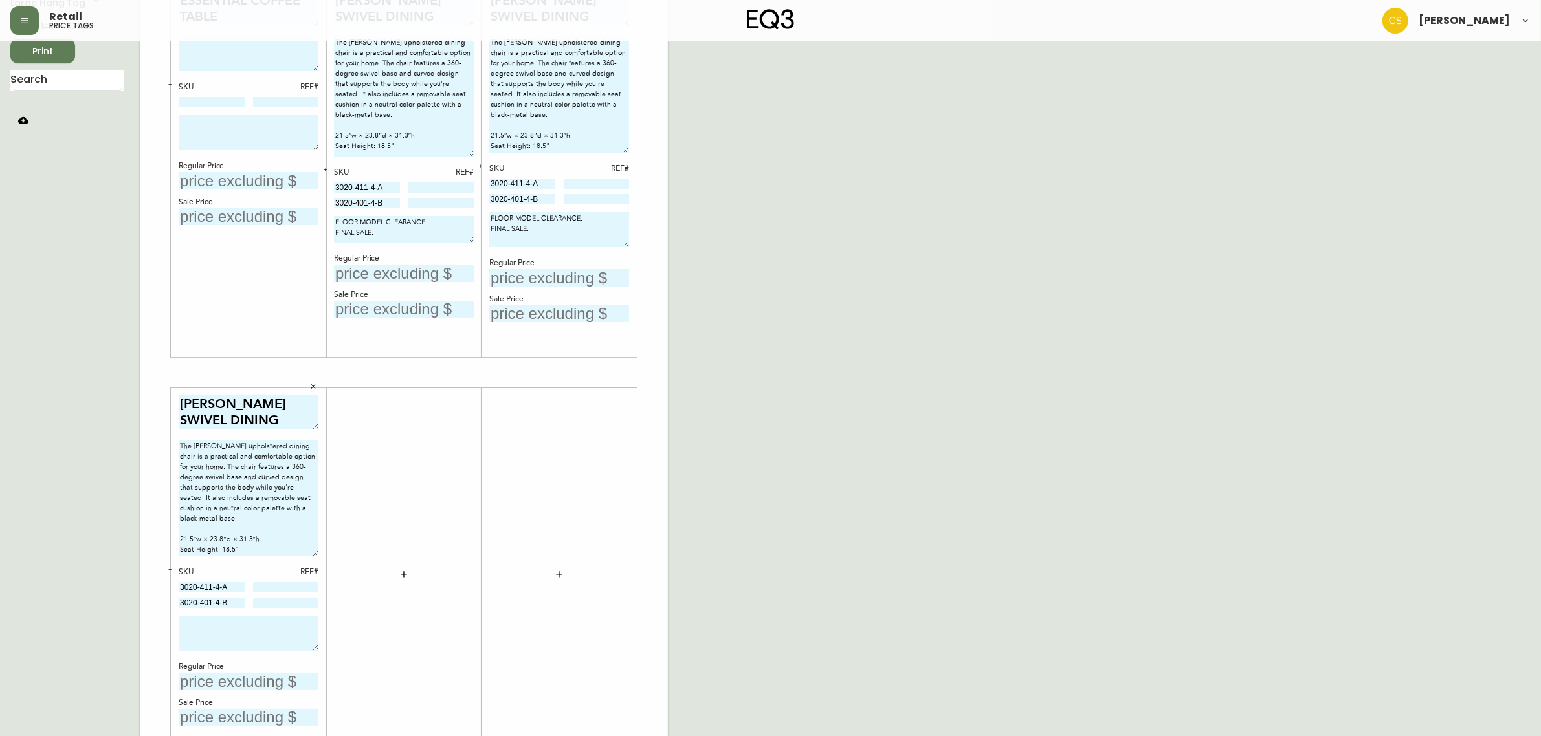
scroll to position [184, 0]
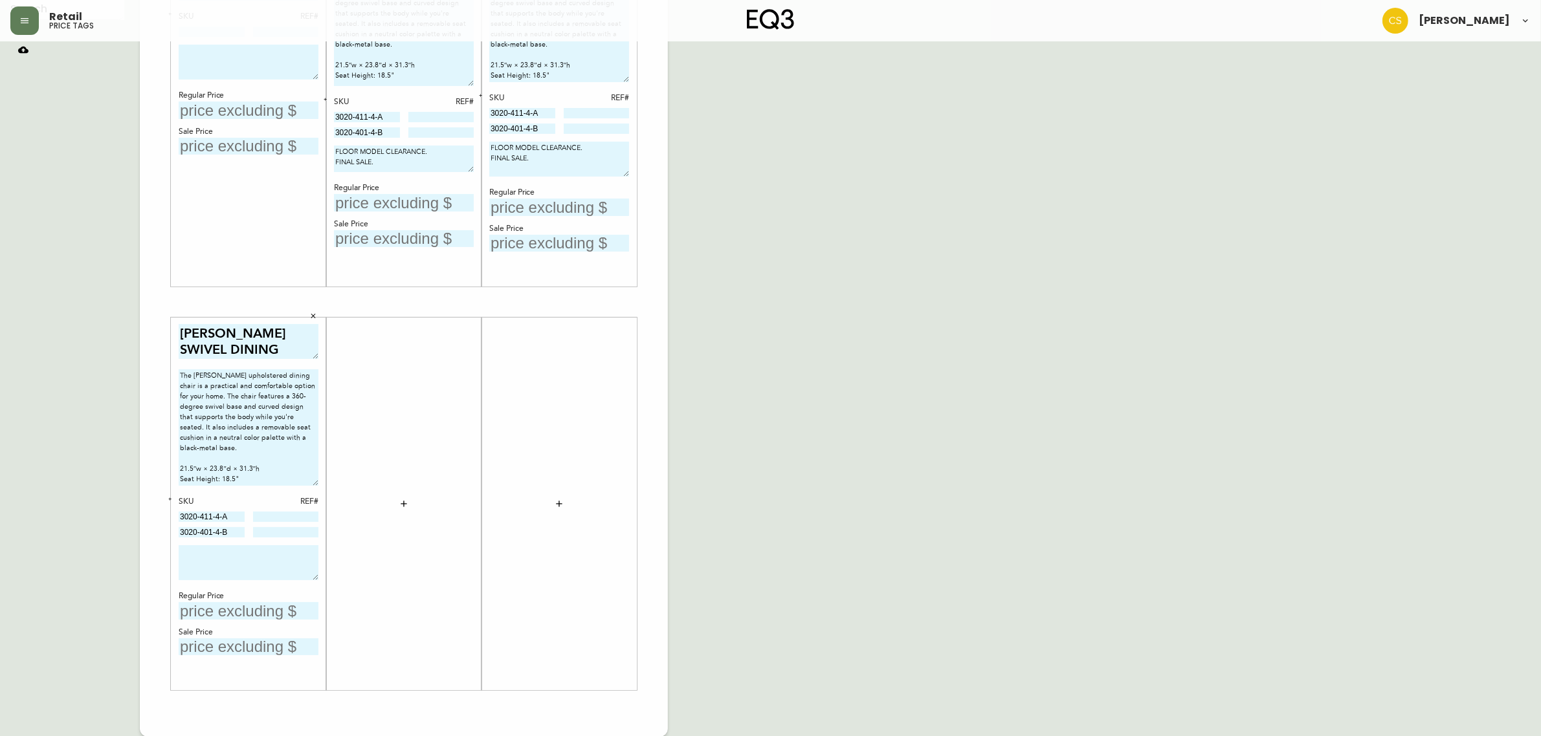
type textarea "FLOOR MODEL CLEARANCE. FINAL SALE."
click at [243, 557] on textarea at bounding box center [249, 562] width 140 height 35
paste textarea "FLOOR MODEL CLEARANCE. FINAL SALE."
click at [315, 563] on textarea "FLOOR MODEL CLEARANCE. FINAL SALE." at bounding box center [249, 555] width 140 height 21
click at [315, 565] on textarea "FLOOR MODEL CLEARANCE. FINAL SALE." at bounding box center [249, 556] width 140 height 23
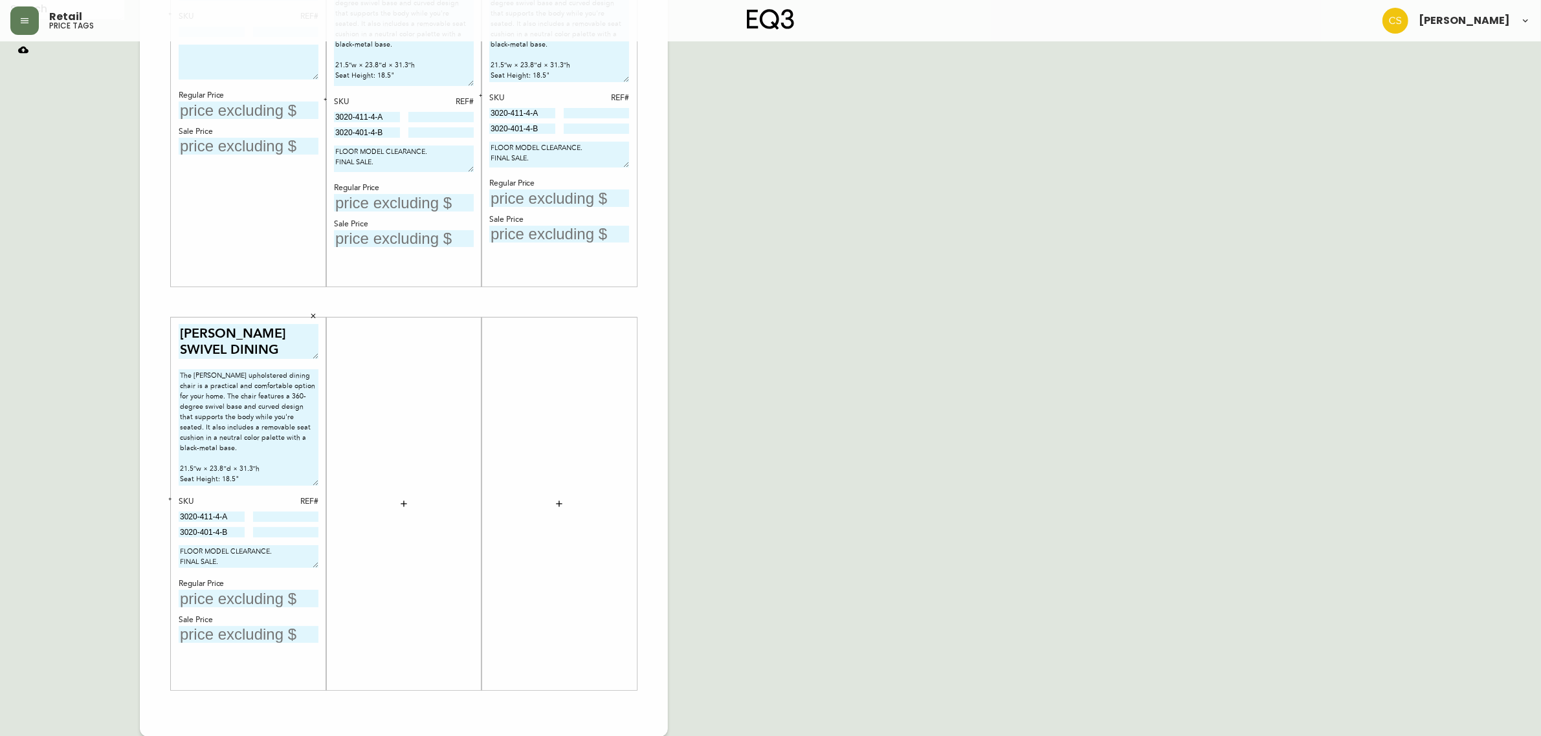
drag, startPoint x: 621, startPoint y: 169, endPoint x: 624, endPoint y: 159, distance: 10.2
click at [624, 159] on textarea "FLOOR MODEL CLEARANCE. FINAL SALE." at bounding box center [559, 155] width 140 height 26
type textarea "FLOOR MODEL CLEARANCE. FINAL SALE."
